Goal: Task Accomplishment & Management: Check status

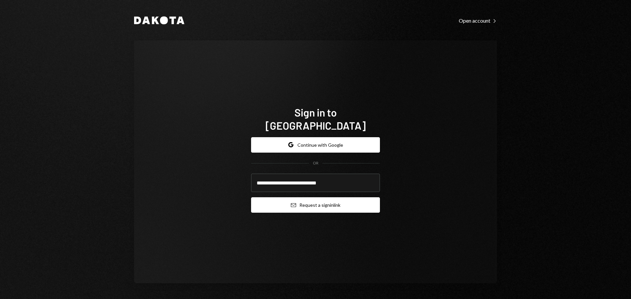
type input "**********"
click at [305, 202] on button "Email Request a sign in link" at bounding box center [315, 204] width 129 height 15
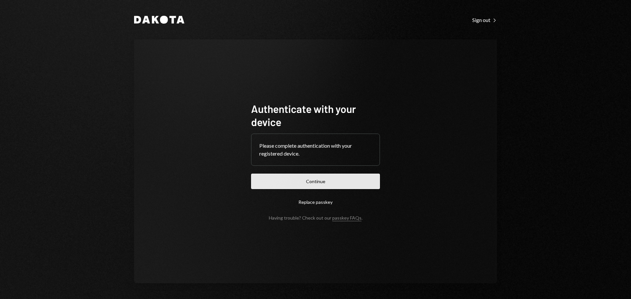
click at [284, 180] on button "Continue" at bounding box center [315, 181] width 129 height 15
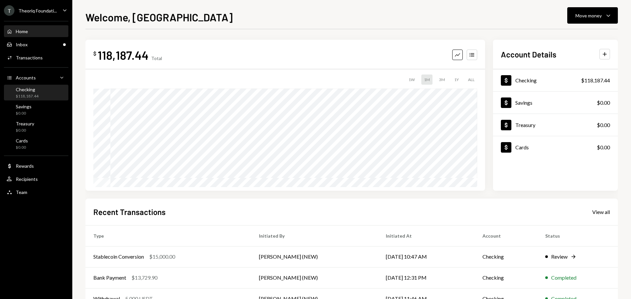
click at [32, 88] on div "Checking" at bounding box center [27, 90] width 23 height 6
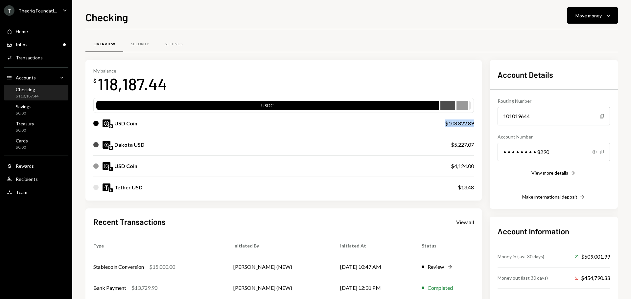
drag, startPoint x: 447, startPoint y: 123, endPoint x: 476, endPoint y: 123, distance: 28.3
click at [476, 123] on div "My balance $ 118,187.44 USDC USD Coin $108,822.89 Dakota USD $5,227.07 USD Coin…" at bounding box center [283, 130] width 396 height 141
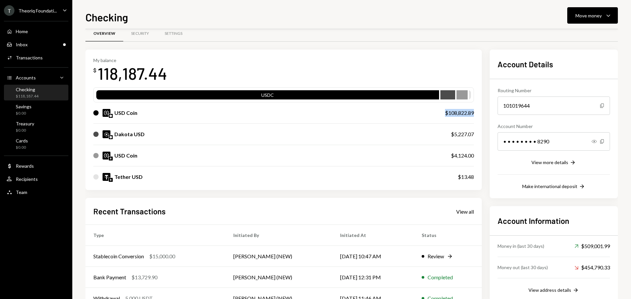
scroll to position [10, 0]
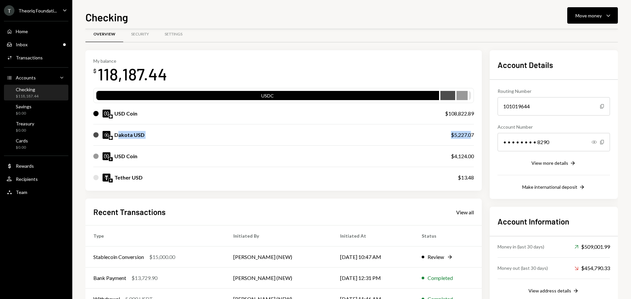
drag, startPoint x: 116, startPoint y: 137, endPoint x: 469, endPoint y: 139, distance: 353.1
click at [469, 139] on div "Dakota USD $5,227.07" at bounding box center [283, 134] width 380 height 21
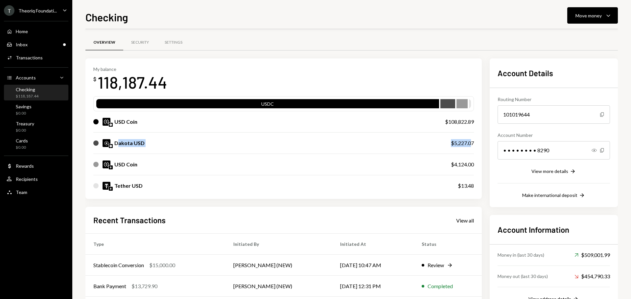
scroll to position [0, 0]
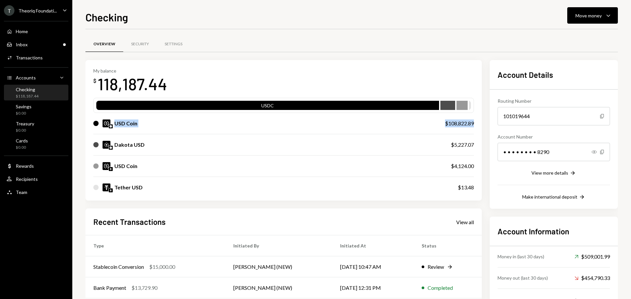
drag, startPoint x: 113, startPoint y: 124, endPoint x: 482, endPoint y: 126, distance: 368.8
click at [482, 126] on div "My balance $ 118,187.44 USDC USD Coin $108,822.89 Dakota USD $5,227.07 USD Coin…" at bounding box center [351, 210] width 532 height 301
click at [125, 124] on div "USD Coin" at bounding box center [125, 124] width 23 height 8
drag, startPoint x: 116, startPoint y: 123, endPoint x: 128, endPoint y: 123, distance: 11.5
click at [128, 123] on div "USD Coin" at bounding box center [125, 124] width 23 height 8
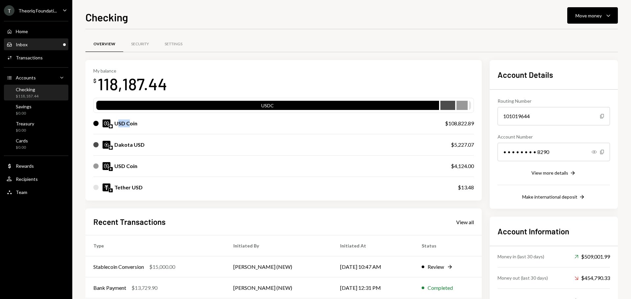
click at [25, 40] on div "Inbox Inbox" at bounding box center [36, 44] width 59 height 11
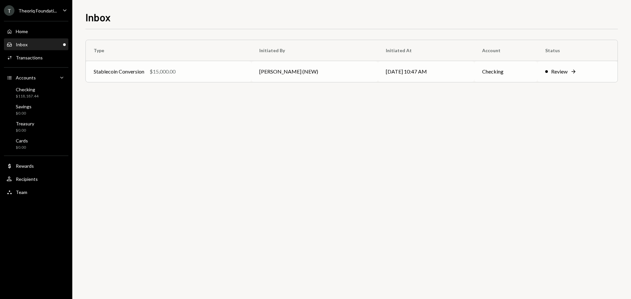
click at [153, 72] on div "$15,000.00" at bounding box center [162, 72] width 26 height 8
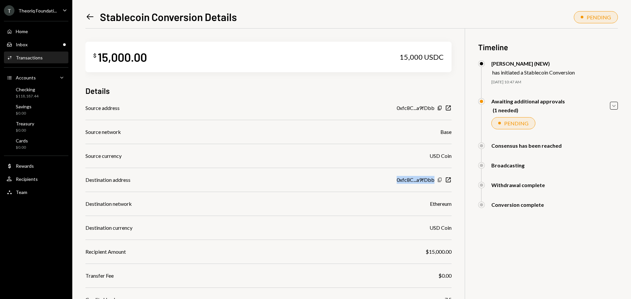
drag, startPoint x: 398, startPoint y: 181, endPoint x: 437, endPoint y: 181, distance: 39.1
click at [437, 181] on div "0xfc8C...a9fDbb Copy New Window" at bounding box center [423, 180] width 55 height 8
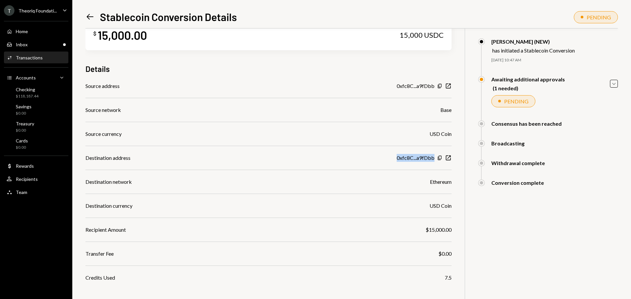
scroll to position [33, 0]
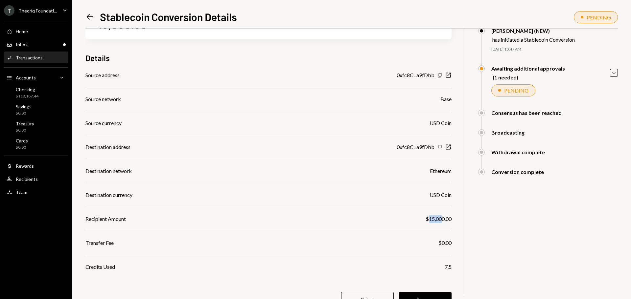
drag, startPoint x: 428, startPoint y: 221, endPoint x: 442, endPoint y: 221, distance: 14.5
click at [442, 221] on div "$15,000.00" at bounding box center [438, 219] width 26 height 8
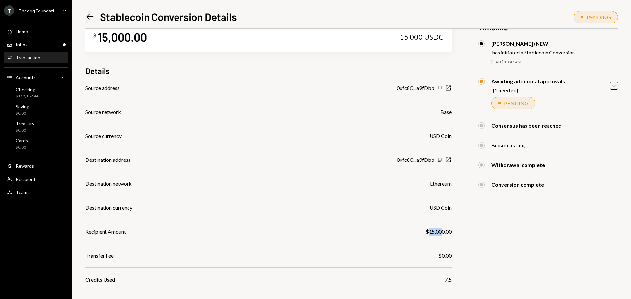
scroll to position [62, 0]
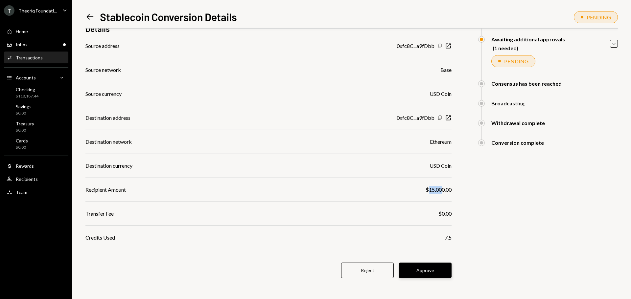
click at [417, 268] on button "Approve" at bounding box center [425, 270] width 53 height 15
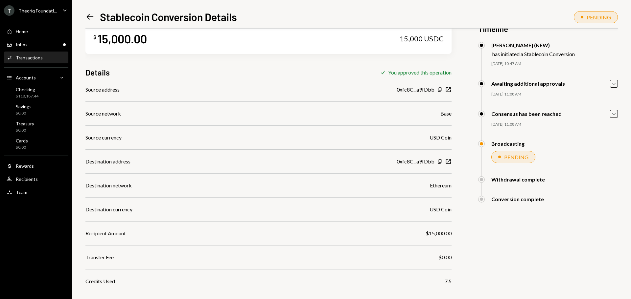
scroll to position [29, 0]
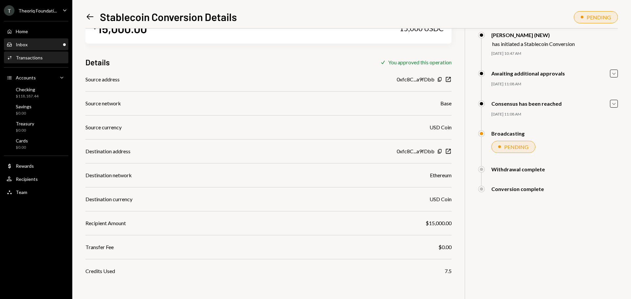
click at [47, 46] on div "Inbox Inbox" at bounding box center [36, 45] width 59 height 6
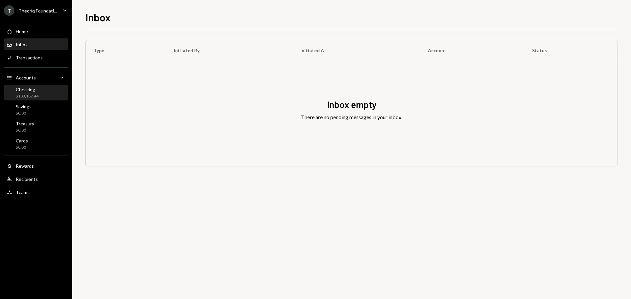
click at [34, 90] on div "Checking" at bounding box center [27, 90] width 23 height 6
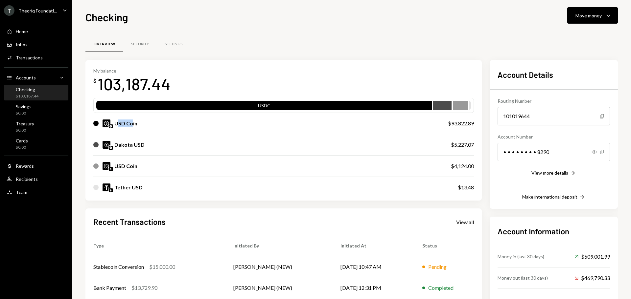
drag, startPoint x: 116, startPoint y: 124, endPoint x: 132, endPoint y: 133, distance: 18.0
click at [132, 133] on div "USD Coin $93,822.89" at bounding box center [283, 123] width 380 height 21
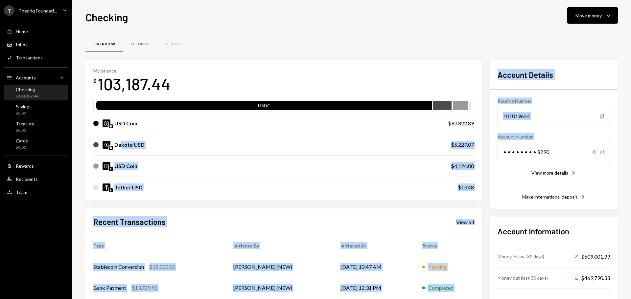
drag, startPoint x: 121, startPoint y: 145, endPoint x: 473, endPoint y: 147, distance: 352.4
click at [488, 147] on div "My balance $ 103,187.44 USDC USD Coin $93,822.89 Dakota USD $5,227.07 USD Coin …" at bounding box center [351, 210] width 532 height 301
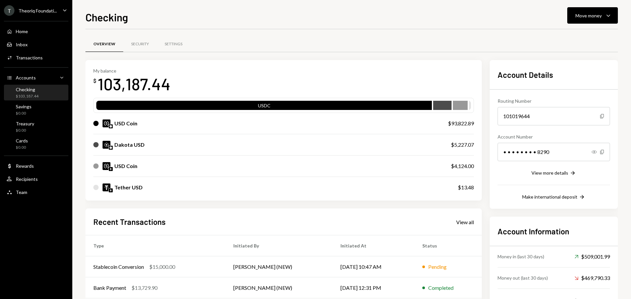
click at [142, 87] on div "103,187.44" at bounding box center [134, 84] width 73 height 21
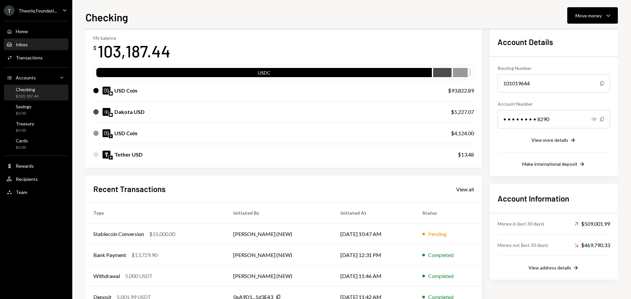
click at [28, 47] on div "Inbox Inbox" at bounding box center [36, 45] width 59 height 6
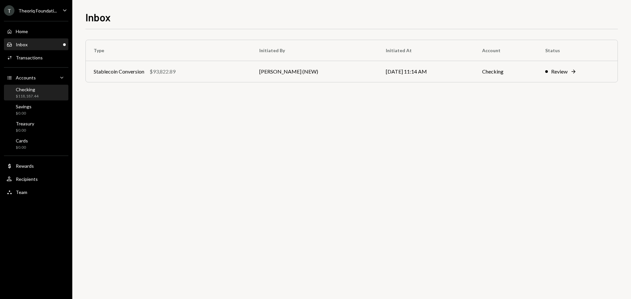
click at [48, 93] on div "Checking $118,187.44" at bounding box center [36, 93] width 59 height 12
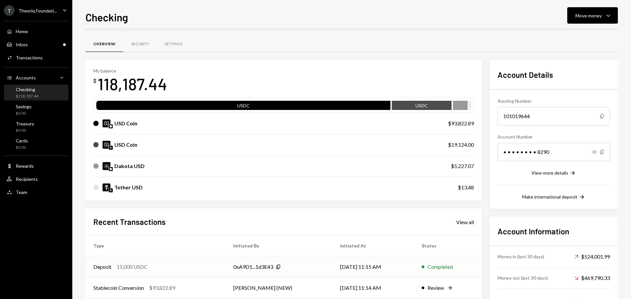
scroll to position [33, 0]
drag, startPoint x: 450, startPoint y: 126, endPoint x: 474, endPoint y: 127, distance: 23.7
click at [474, 127] on div "My balance $ 118,187.44 USDC USDC USD Coin $93,822.89 USD Coin $19,124.00 Dakot…" at bounding box center [283, 130] width 396 height 141
click at [463, 124] on div "$93,822.89" at bounding box center [461, 124] width 26 height 8
click at [41, 43] on div "Inbox Inbox" at bounding box center [36, 45] width 59 height 6
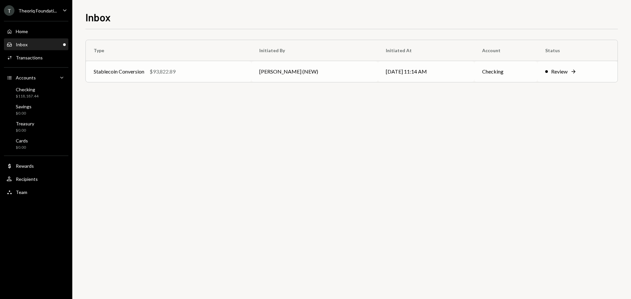
click at [438, 70] on td "[DATE] 11:14 AM" at bounding box center [426, 71] width 96 height 21
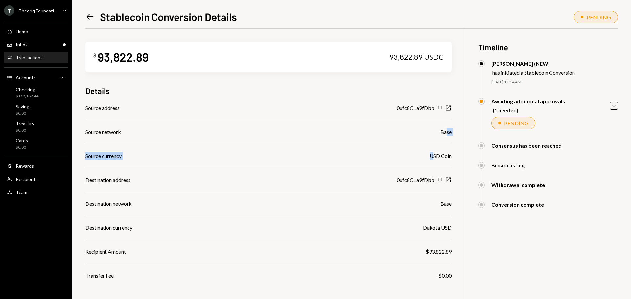
drag, startPoint x: 433, startPoint y: 156, endPoint x: 444, endPoint y: 134, distance: 25.0
click at [446, 129] on div "Source address 0xfc8C...a9fDbb Copy New Window Source network Base Source curre…" at bounding box center [268, 192] width 366 height 176
drag, startPoint x: 426, startPoint y: 231, endPoint x: 450, endPoint y: 206, distance: 35.1
click at [451, 206] on div "Source address 0xfc8C...a9fDbb Copy New Window Source network Base Source curre…" at bounding box center [268, 192] width 366 height 176
click at [433, 234] on div "Source address 0xfc8C...a9fDbb Copy New Window Source network Base Source curre…" at bounding box center [268, 192] width 366 height 176
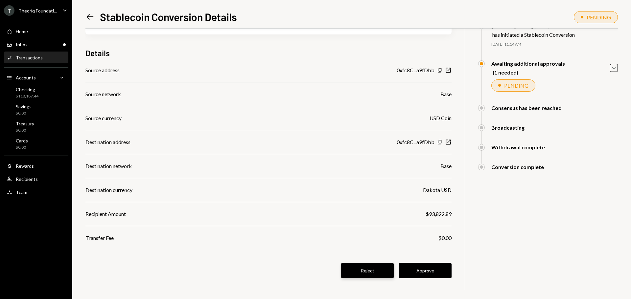
scroll to position [38, 0]
click at [422, 271] on button "Approve" at bounding box center [425, 270] width 53 height 15
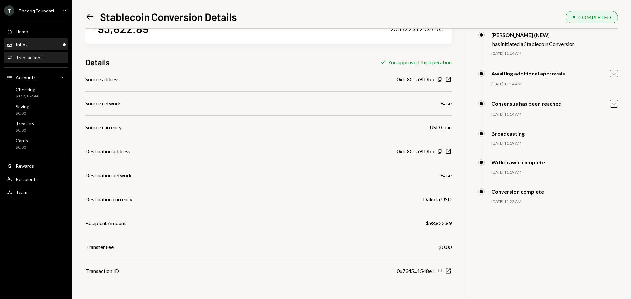
click at [31, 45] on div "Inbox Inbox" at bounding box center [36, 45] width 59 height 6
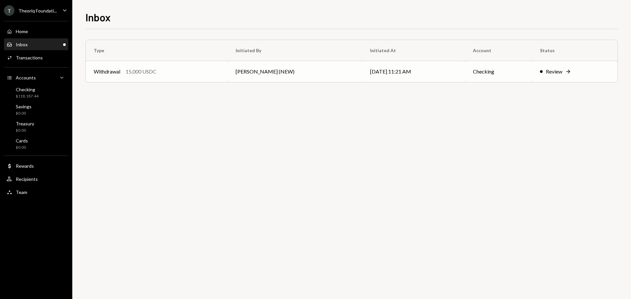
click at [160, 79] on td "Withdrawal 15,000 USDC" at bounding box center [157, 71] width 142 height 21
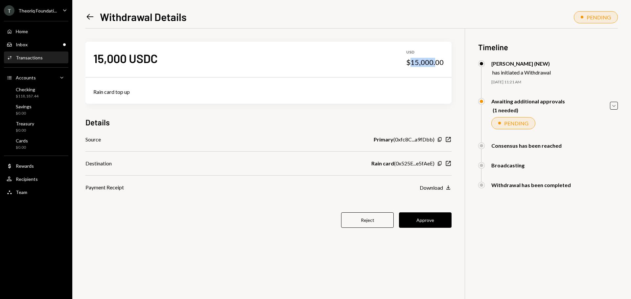
drag, startPoint x: 411, startPoint y: 62, endPoint x: 433, endPoint y: 75, distance: 25.9
click at [435, 70] on div "15,000 USDC USD $15,000.00" at bounding box center [268, 58] width 366 height 33
drag, startPoint x: 395, startPoint y: 164, endPoint x: 418, endPoint y: 140, distance: 33.0
click at [421, 163] on div "Rain card ( 0x525E...e5fAeE )" at bounding box center [402, 164] width 63 height 8
click at [401, 164] on div "Rain card ( 0x525E...e5fAeE )" at bounding box center [402, 164] width 63 height 8
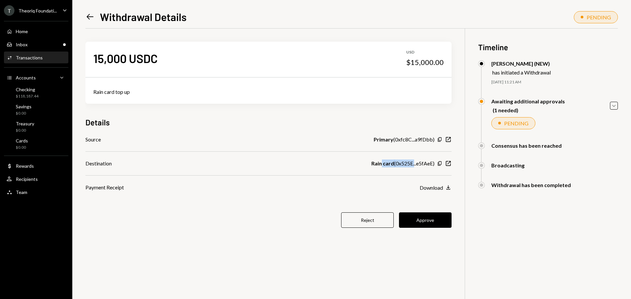
drag, startPoint x: 380, startPoint y: 165, endPoint x: 417, endPoint y: 164, distance: 36.5
click at [417, 164] on div "Rain card ( 0x525E...e5fAeE )" at bounding box center [402, 164] width 63 height 8
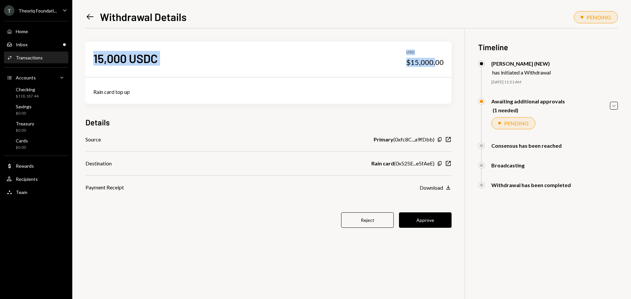
drag, startPoint x: 95, startPoint y: 61, endPoint x: 279, endPoint y: 85, distance: 185.6
click at [435, 68] on div "15,000 USDC USD $15,000.00" at bounding box center [268, 58] width 366 height 33
click at [109, 93] on div "Rain card top up" at bounding box center [268, 92] width 350 height 8
click at [440, 190] on div "Download" at bounding box center [430, 188] width 23 height 6
click at [414, 225] on button "Approve" at bounding box center [425, 219] width 53 height 15
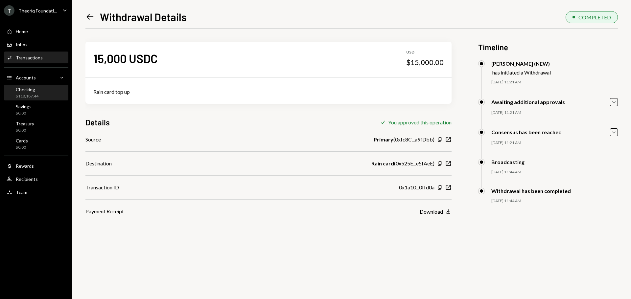
click at [38, 90] on div "Checking $118,187.44" at bounding box center [36, 93] width 59 height 12
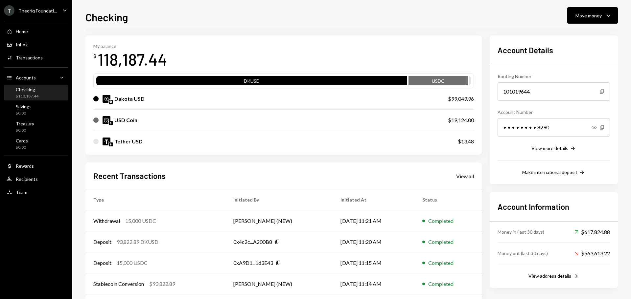
scroll to position [54, 0]
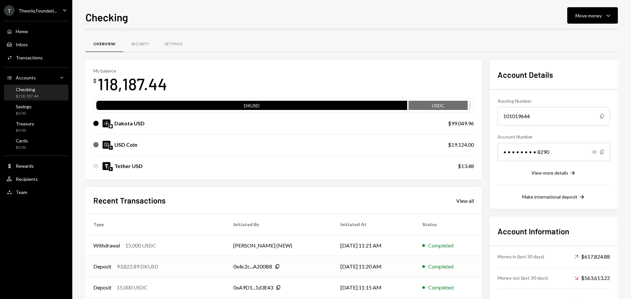
scroll to position [54, 0]
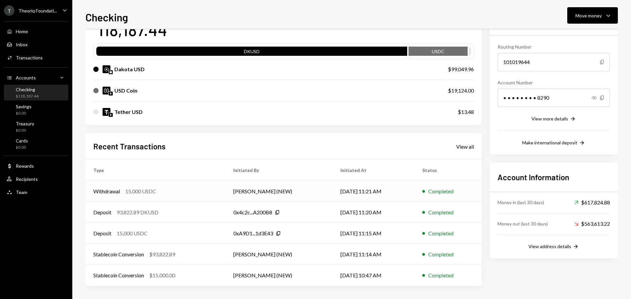
click at [242, 190] on td "[PERSON_NAME] (NEW)" at bounding box center [278, 191] width 107 height 21
